Goal: Information Seeking & Learning: Learn about a topic

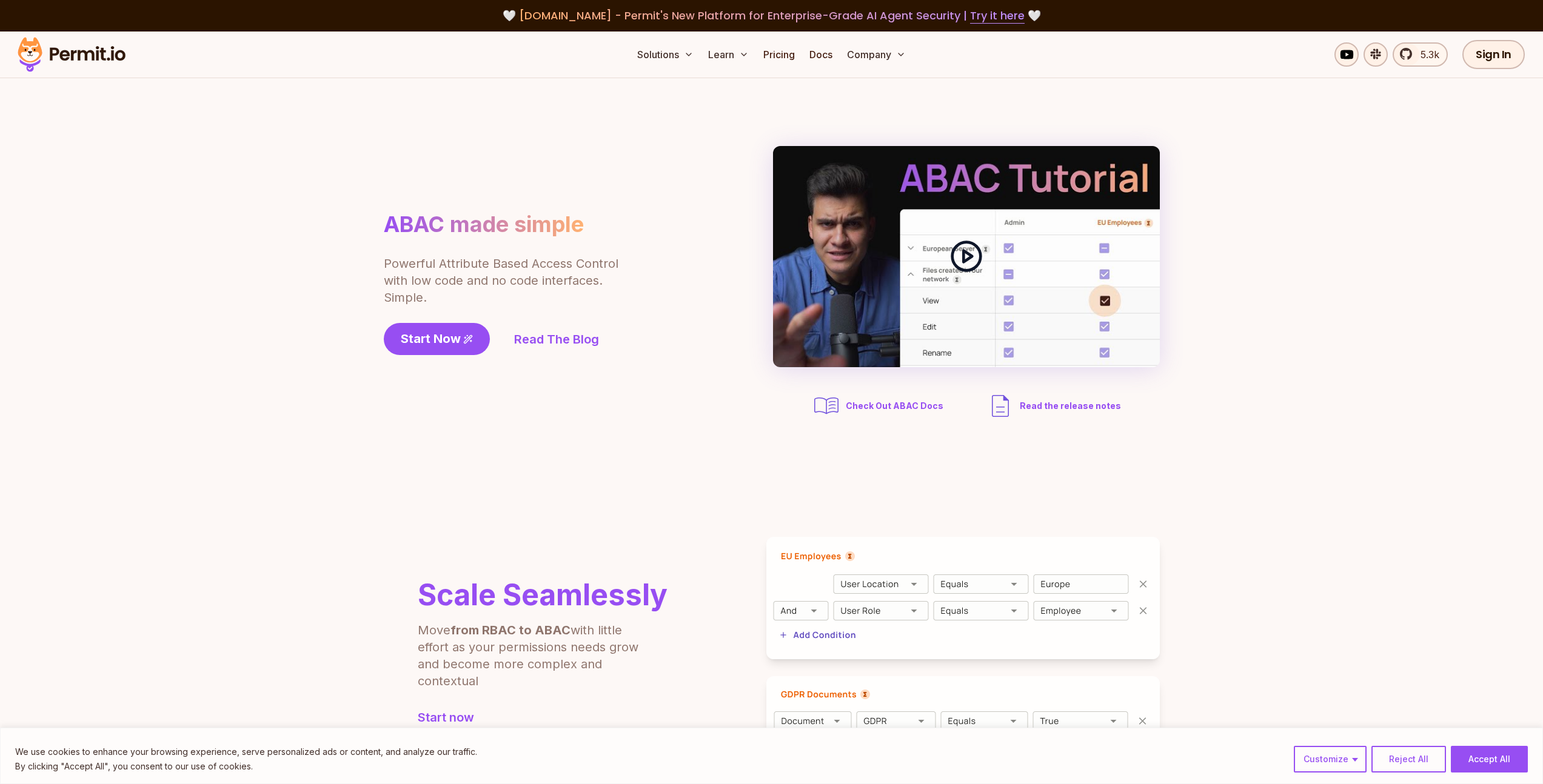
click at [968, 258] on polygon at bounding box center [967, 257] width 8 height 12
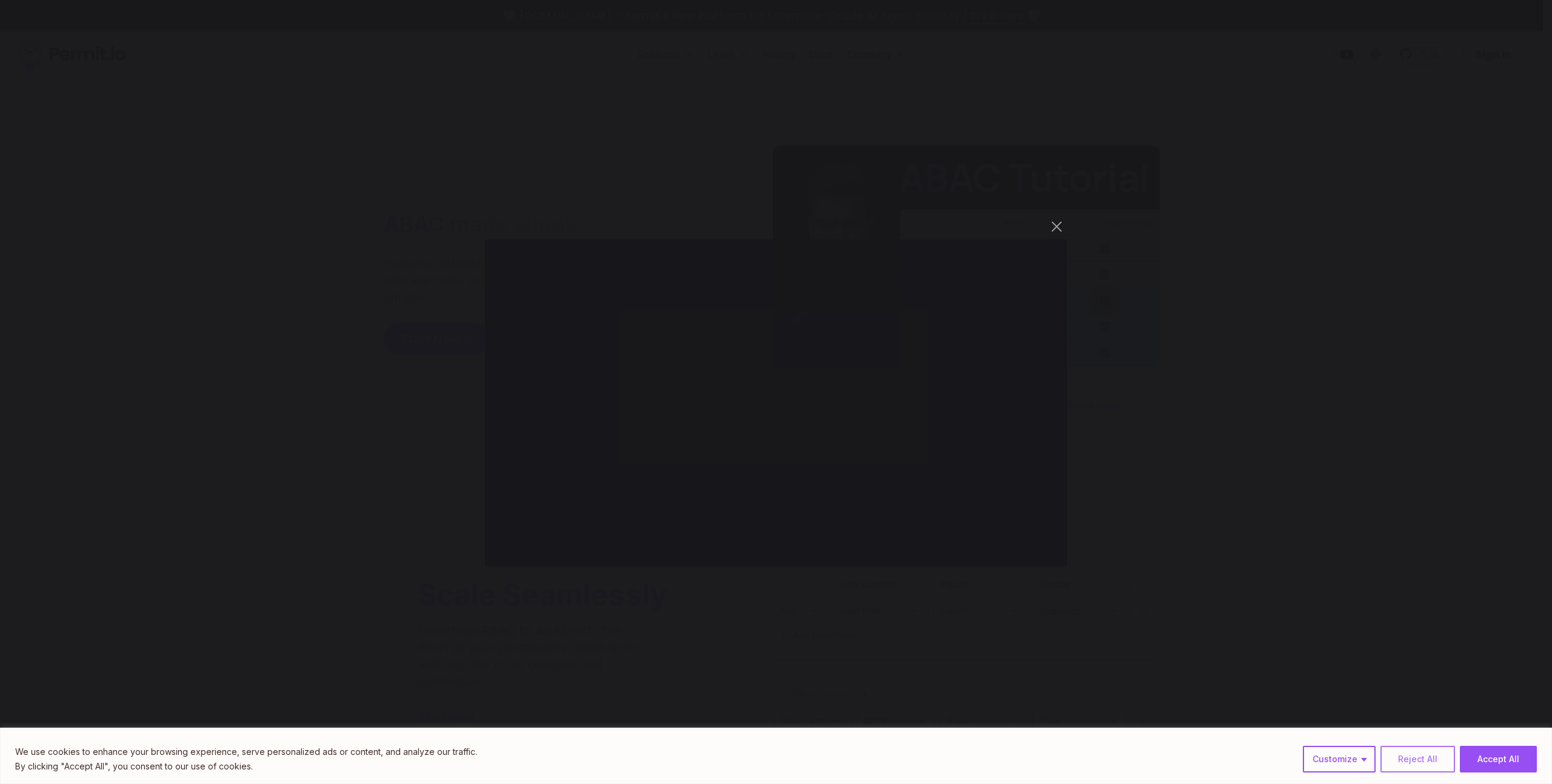
click at [1422, 763] on button "Reject All" at bounding box center [1418, 759] width 75 height 26
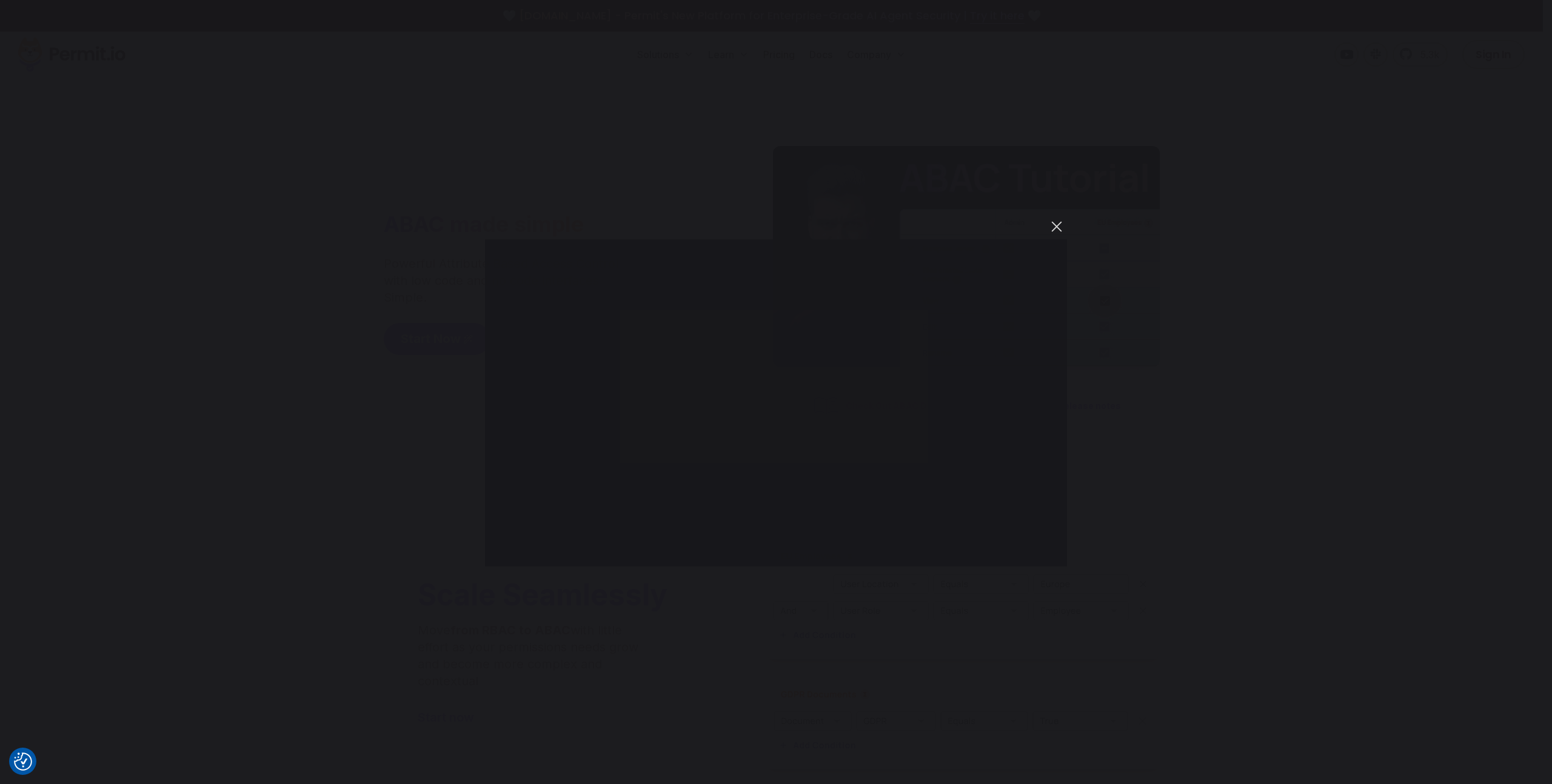
click at [1052, 229] on button "You can close this modal content with the ESC key" at bounding box center [1057, 227] width 21 height 21
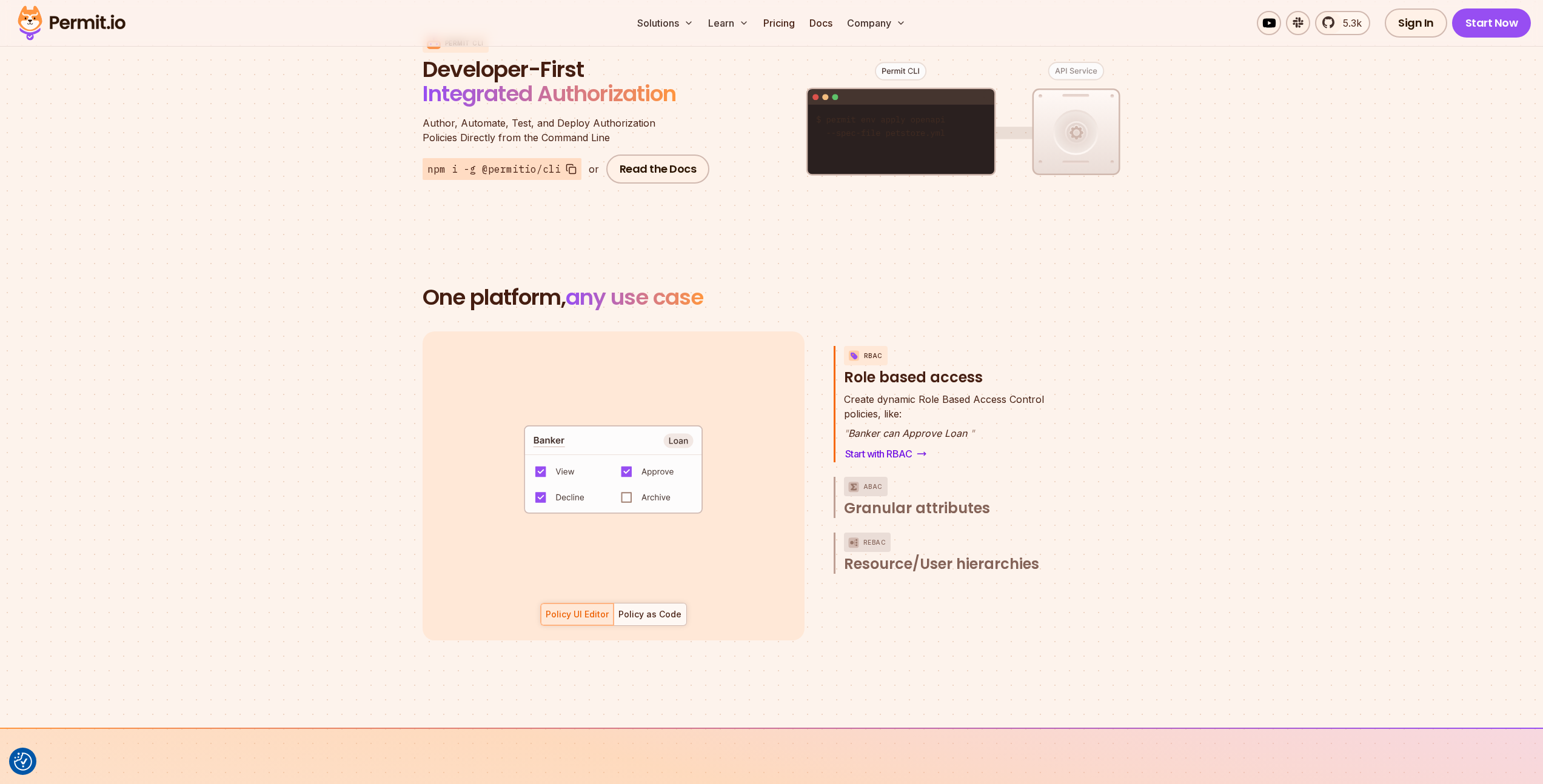
scroll to position [1566, 0]
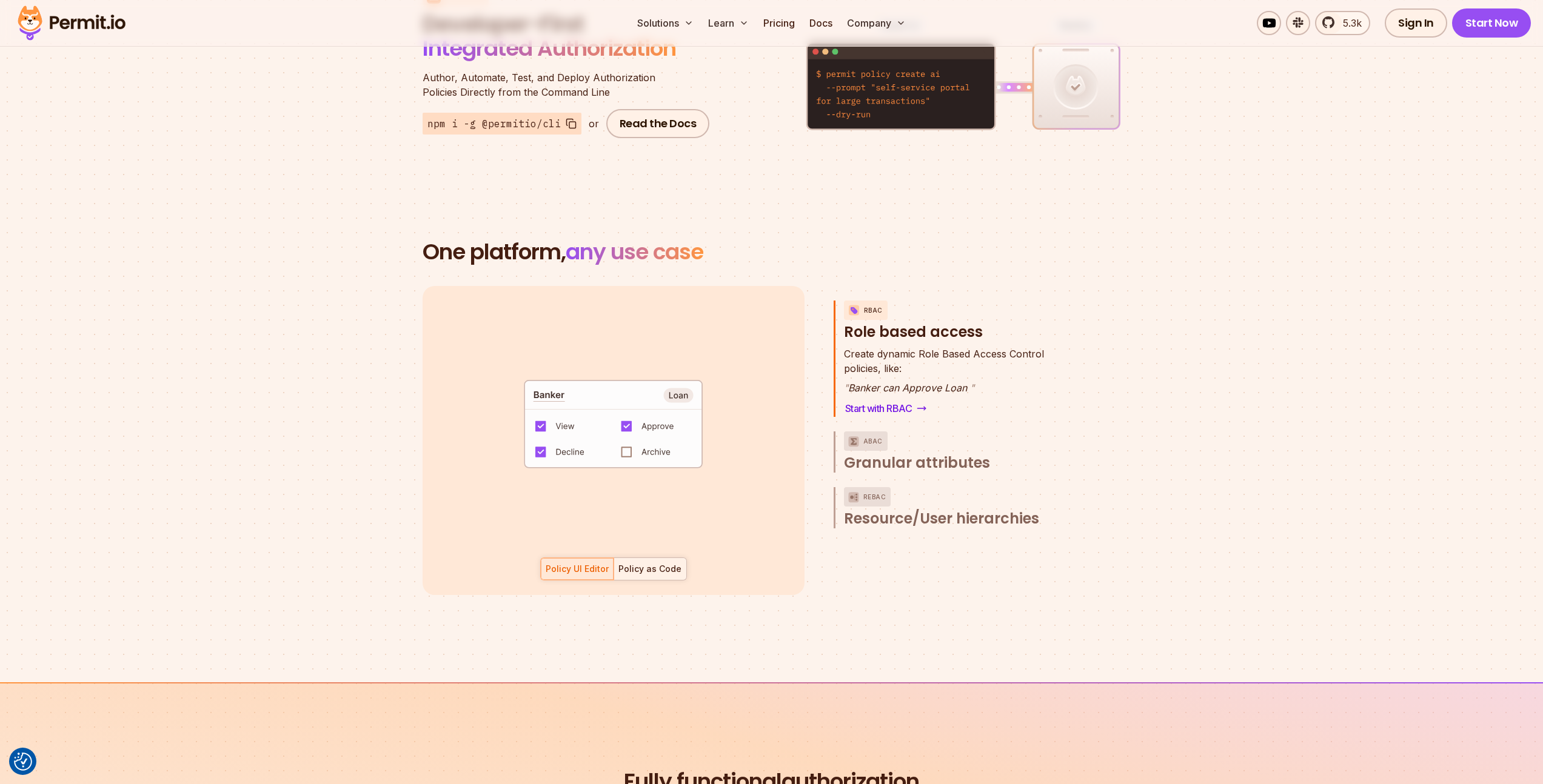
click at [658, 563] on div "Policy as Code" at bounding box center [650, 569] width 63 height 12
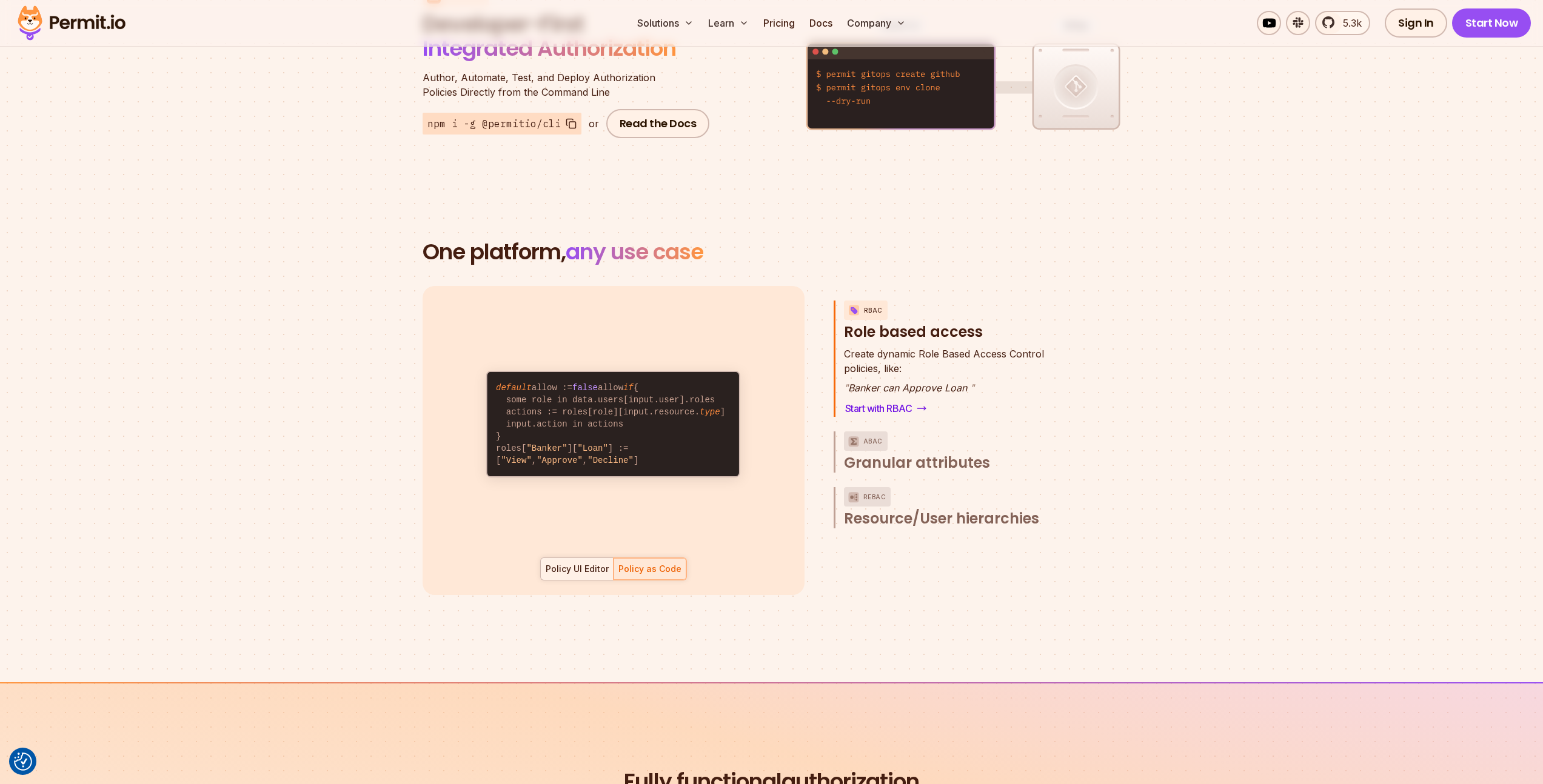
click at [576, 563] on div "Policy UI Editor" at bounding box center [577, 569] width 63 height 12
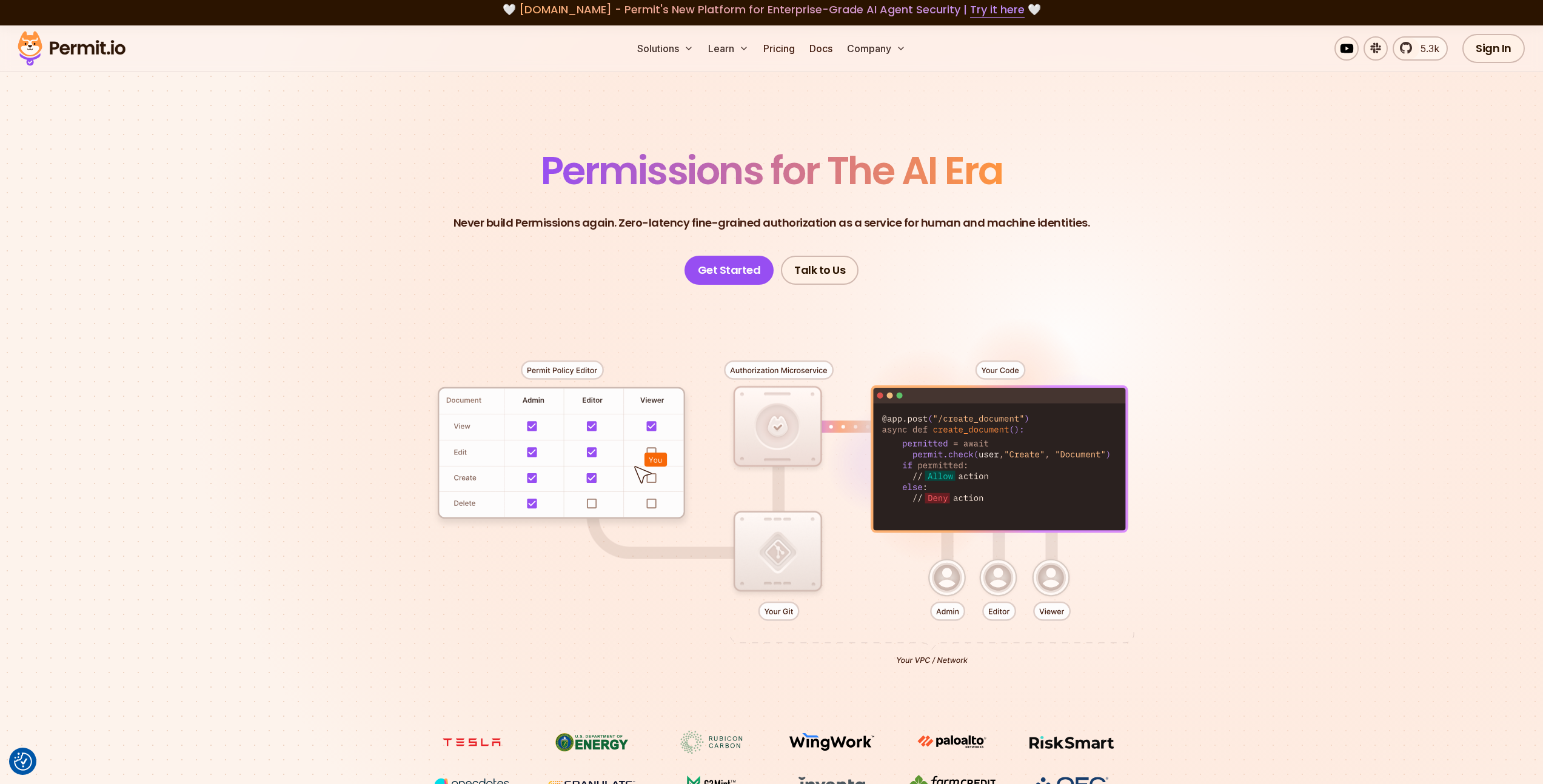
scroll to position [0, 0]
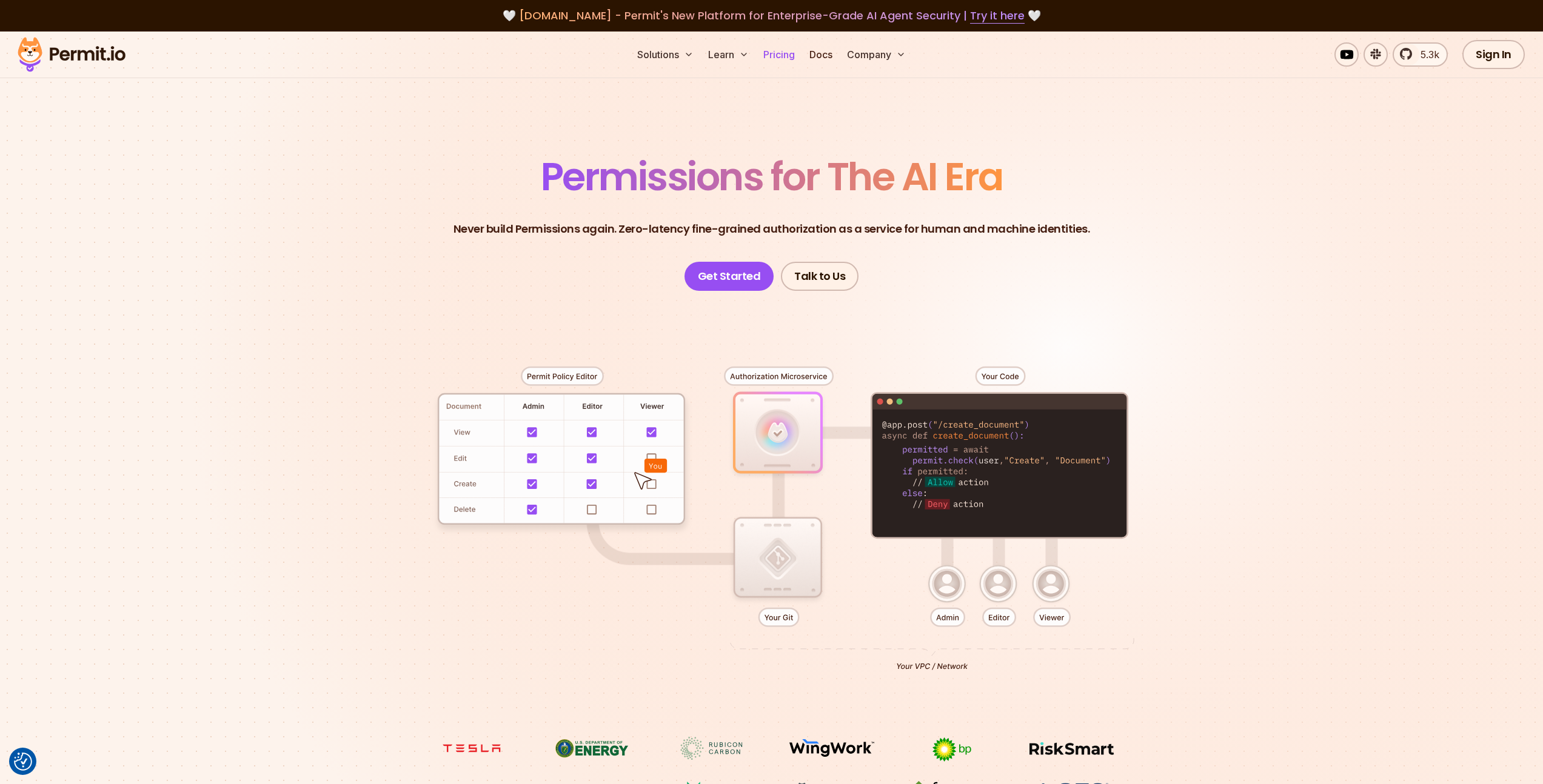
click at [779, 56] on link "Pricing" at bounding box center [779, 55] width 41 height 24
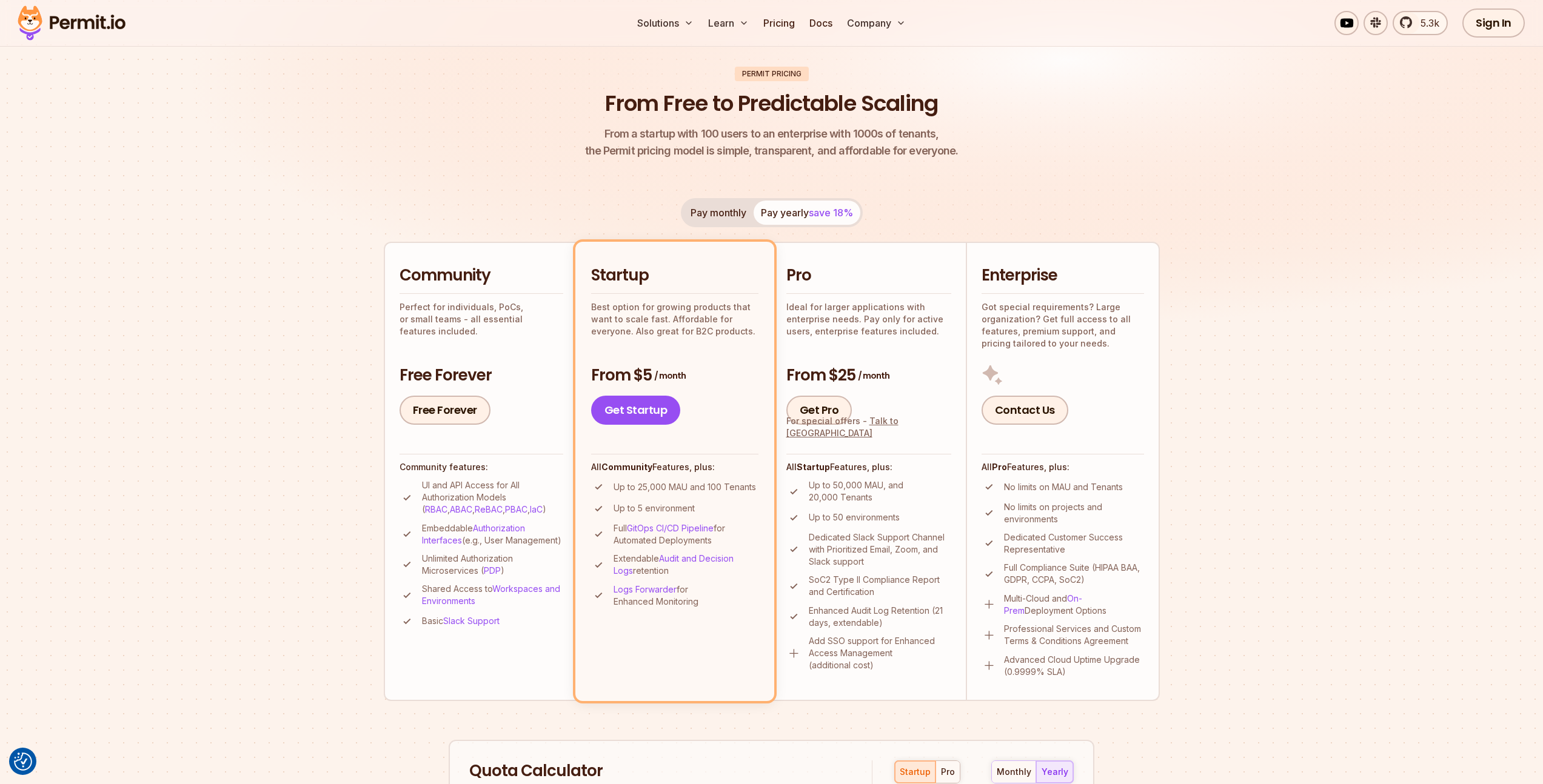
scroll to position [115, 0]
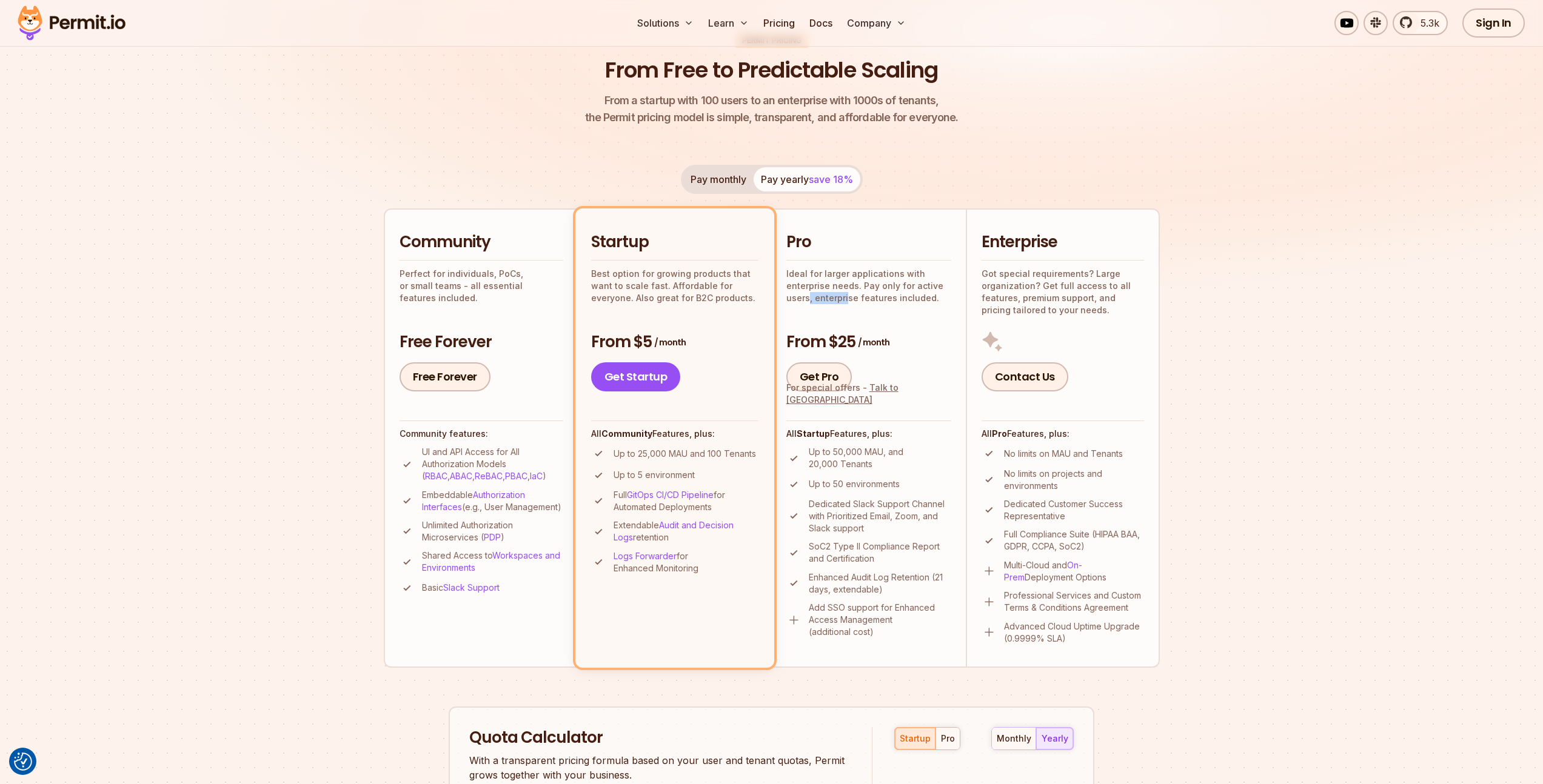
drag, startPoint x: 846, startPoint y: 297, endPoint x: 867, endPoint y: 297, distance: 21.0
click at [866, 297] on p "Ideal for larger applications with enterprise needs. Pay only for active users,…" at bounding box center [869, 286] width 165 height 36
click at [867, 297] on p "Ideal for larger applications with enterprise needs. Pay only for active users,…" at bounding box center [869, 286] width 165 height 36
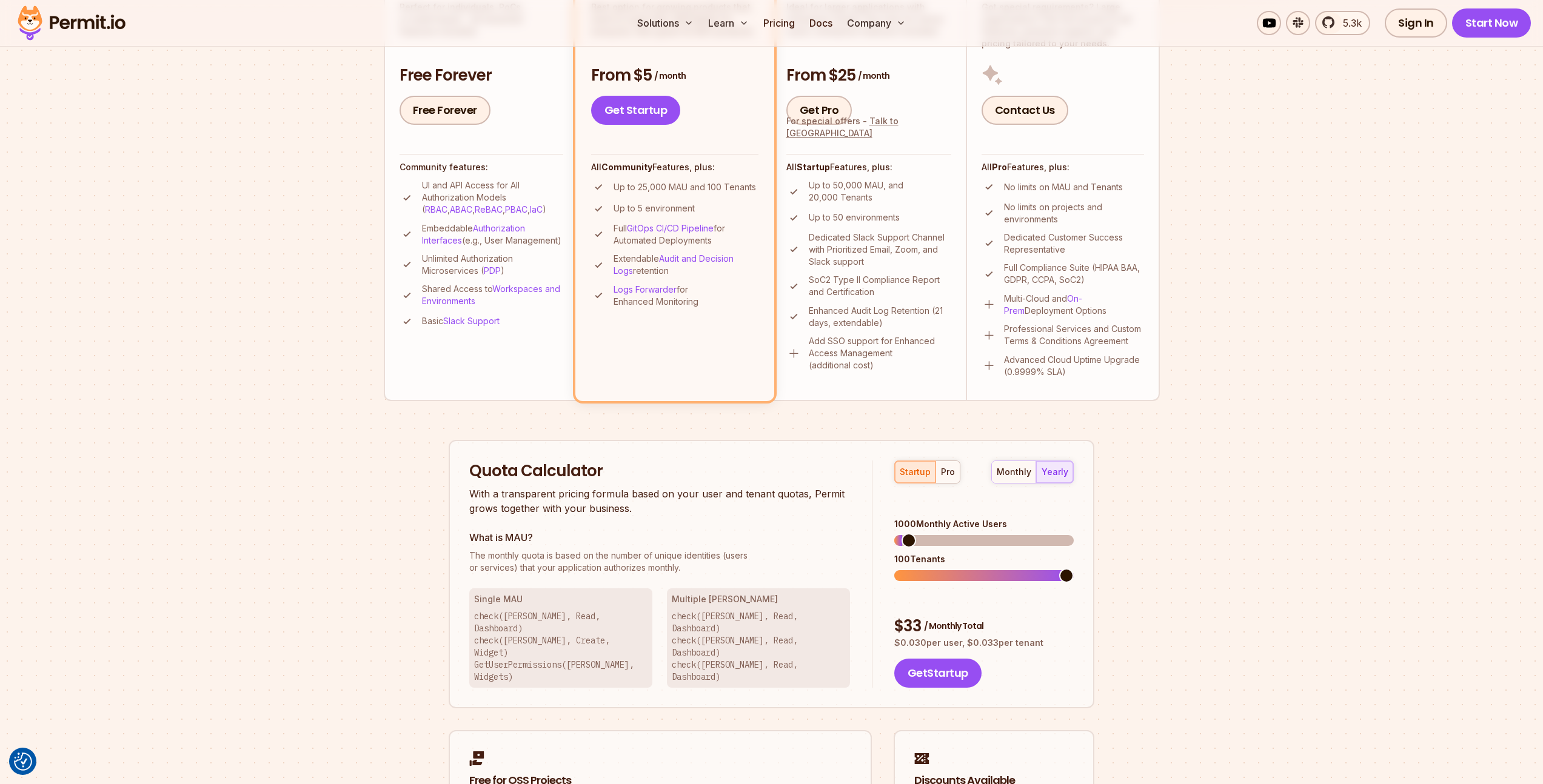
scroll to position [380, 0]
click at [1074, 534] on span at bounding box center [1066, 541] width 15 height 15
click at [951, 478] on div "pro" at bounding box center [948, 472] width 14 height 12
click at [922, 534] on span at bounding box center [927, 541] width 15 height 15
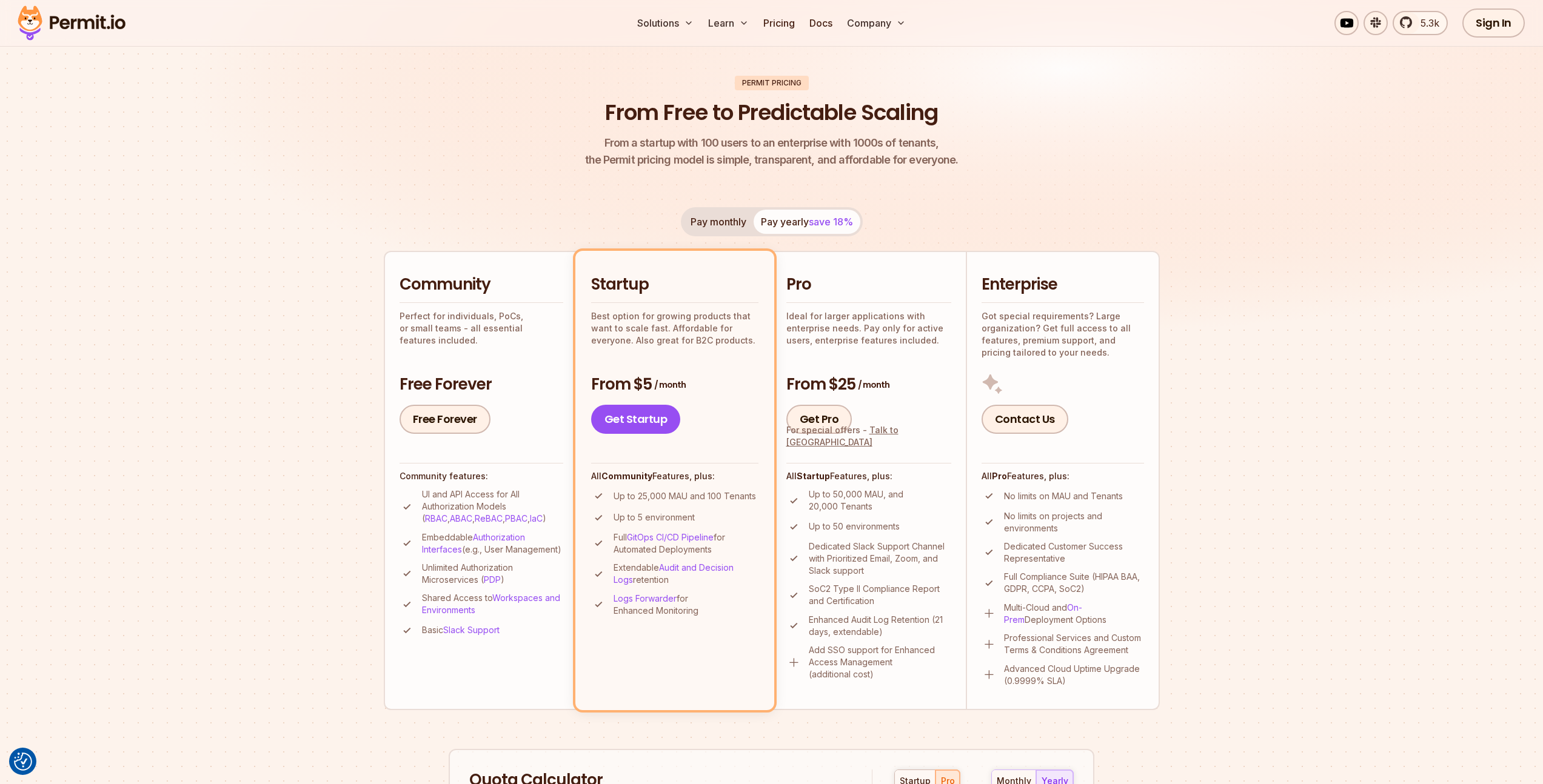
scroll to position [0, 0]
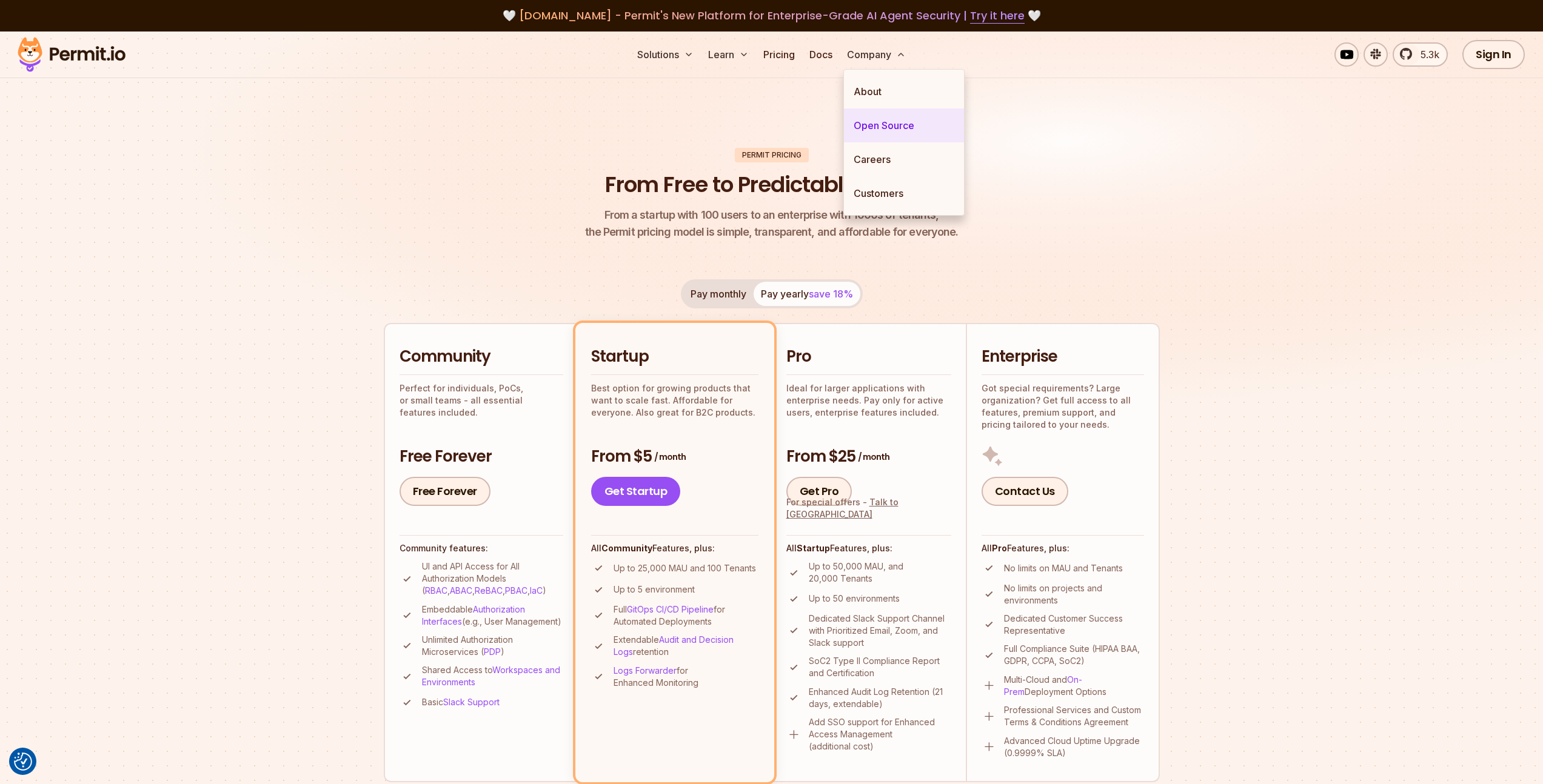
click at [875, 125] on link "Open Source" at bounding box center [904, 126] width 120 height 34
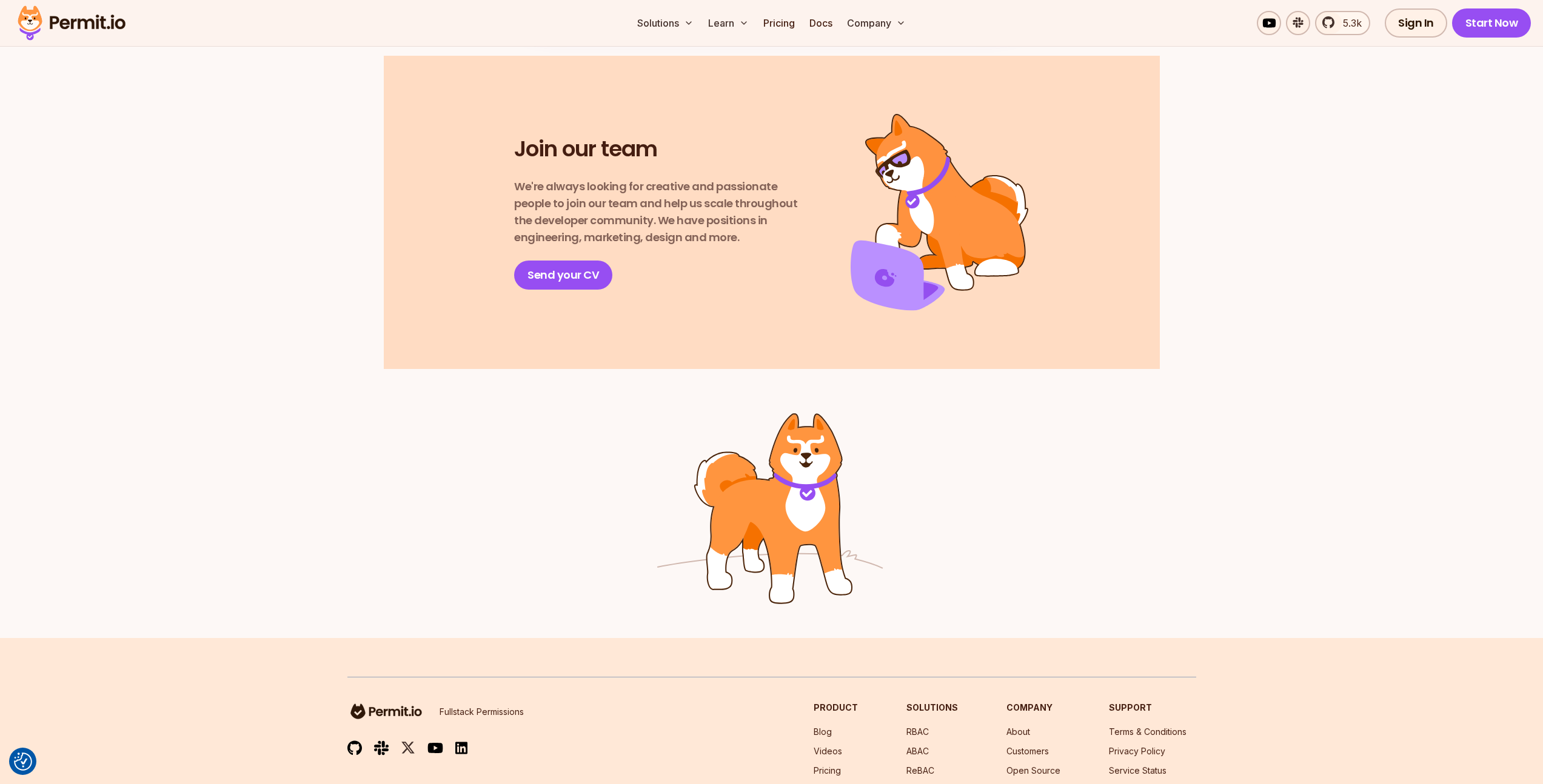
scroll to position [1587, 0]
